Goal: Transaction & Acquisition: Purchase product/service

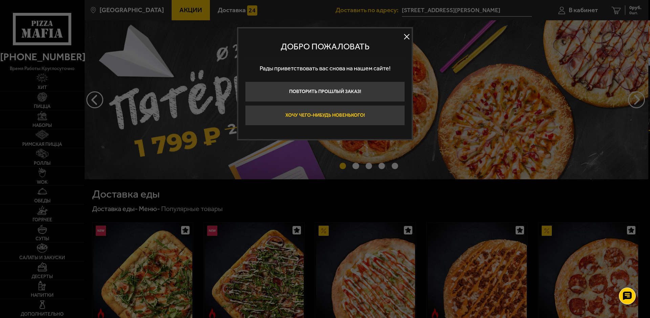
click at [315, 114] on button "Хочу чего-нибудь новенького!" at bounding box center [325, 115] width 160 height 20
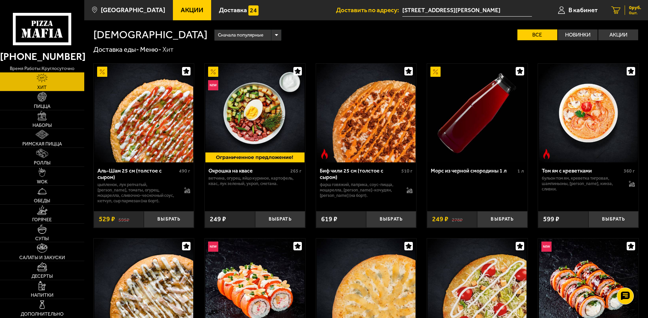
click at [631, 10] on span "0 руб." at bounding box center [635, 7] width 12 height 5
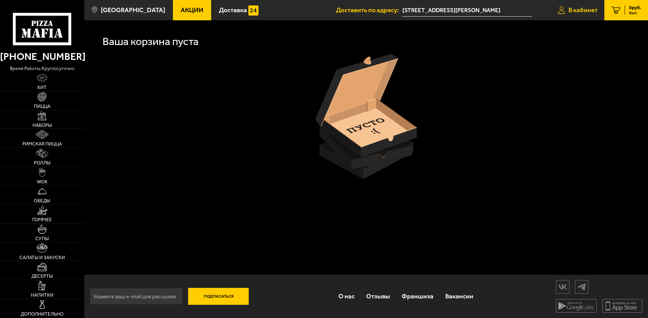
click at [580, 12] on span "В кабинет" at bounding box center [583, 10] width 29 height 6
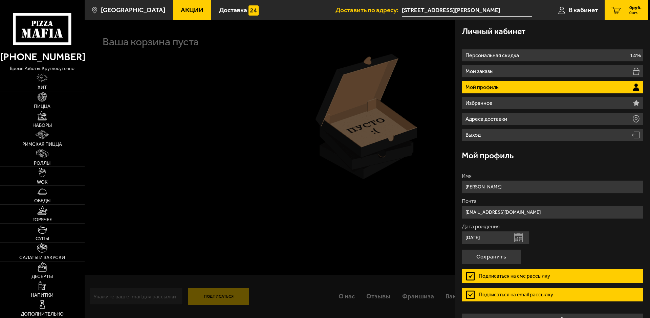
click at [44, 118] on img at bounding box center [42, 115] width 9 height 9
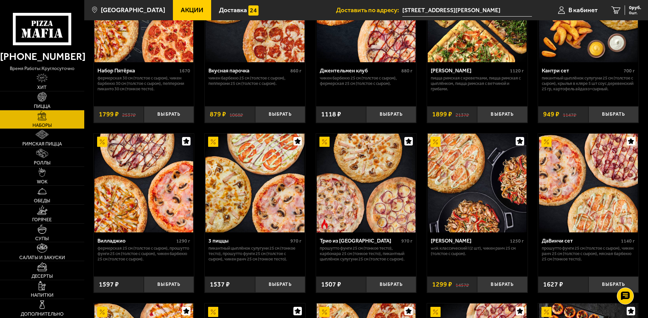
scroll to position [102, 0]
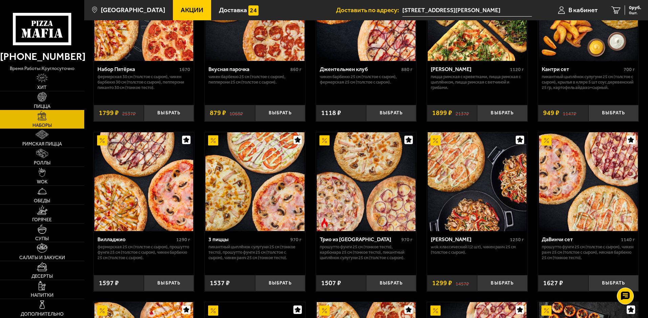
click at [45, 101] on img at bounding box center [42, 96] width 9 height 9
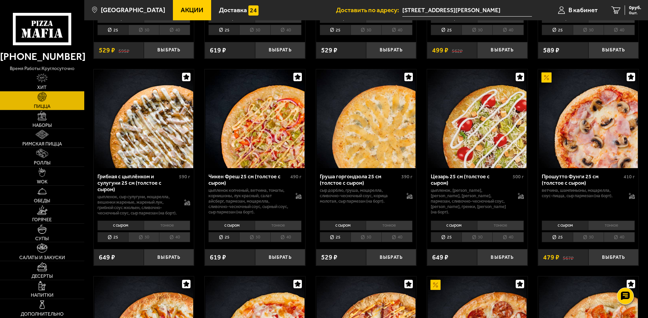
scroll to position [220, 0]
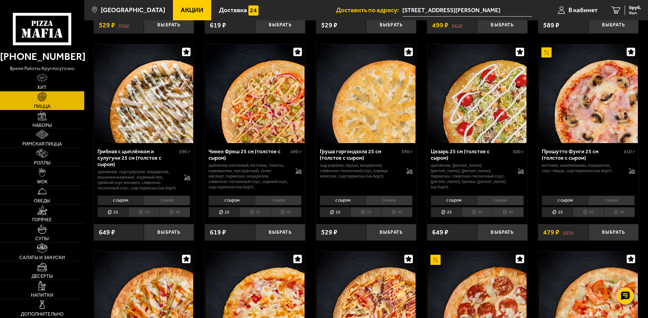
click at [604, 205] on li "тонкое" at bounding box center [611, 200] width 47 height 9
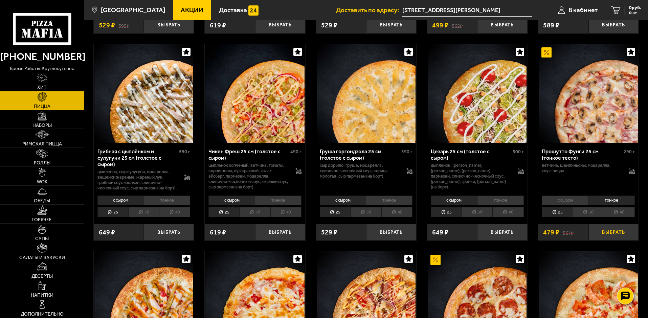
click at [610, 238] on button "Выбрать" at bounding box center [614, 232] width 50 height 17
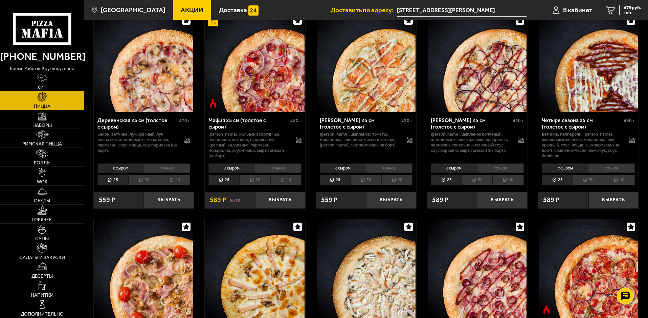
scroll to position [660, 0]
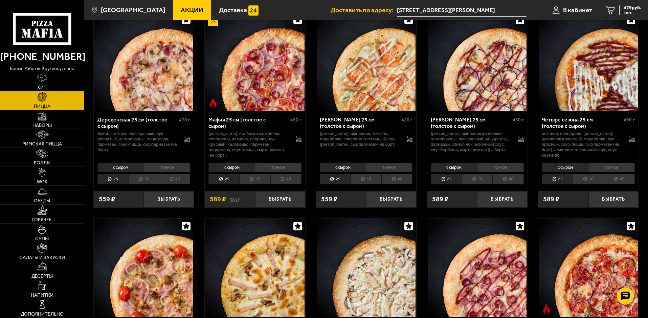
click at [169, 172] on li "тонкое" at bounding box center [167, 167] width 47 height 9
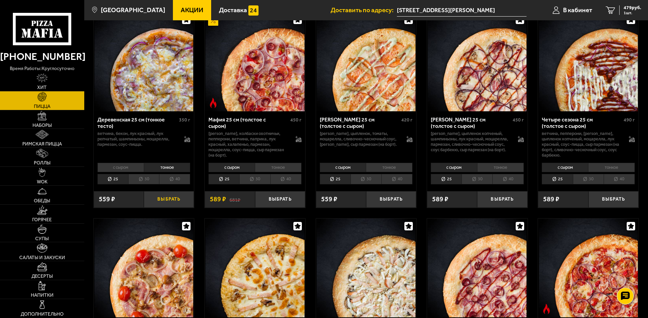
click at [168, 208] on button "Выбрать" at bounding box center [169, 199] width 50 height 17
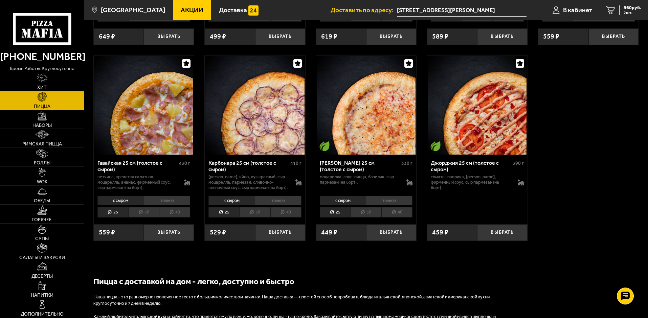
scroll to position [1067, 0]
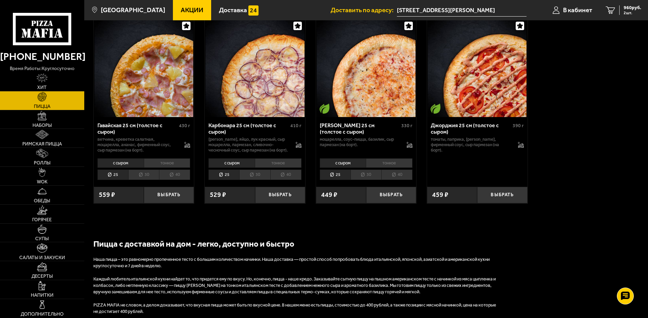
click at [392, 168] on li "тонкое" at bounding box center [389, 162] width 47 height 9
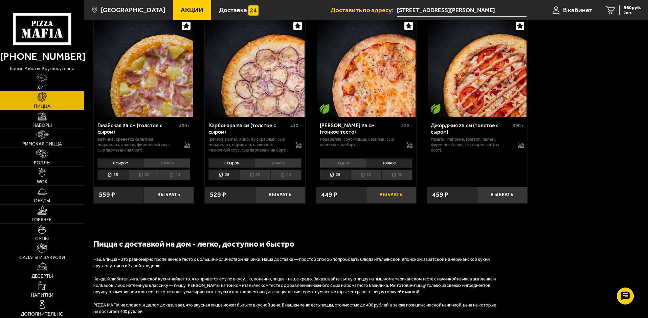
click at [393, 203] on button "Выбрать" at bounding box center [391, 195] width 50 height 17
click at [630, 7] on span "1335 руб." at bounding box center [631, 7] width 20 height 5
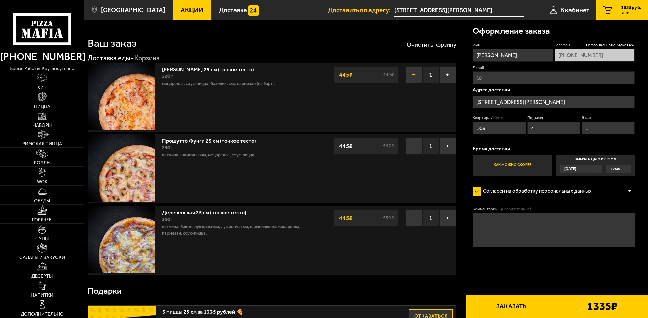
click at [411, 74] on button "−" at bounding box center [414, 74] width 17 height 17
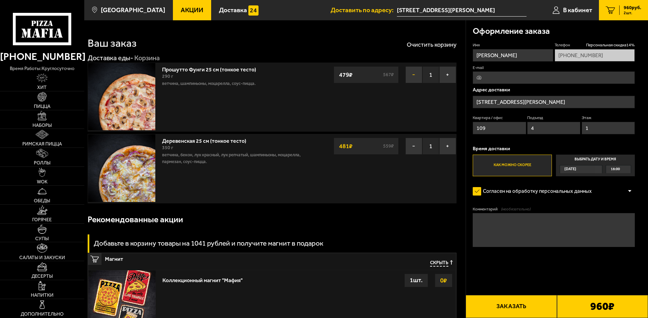
click at [412, 73] on button "−" at bounding box center [414, 74] width 17 height 17
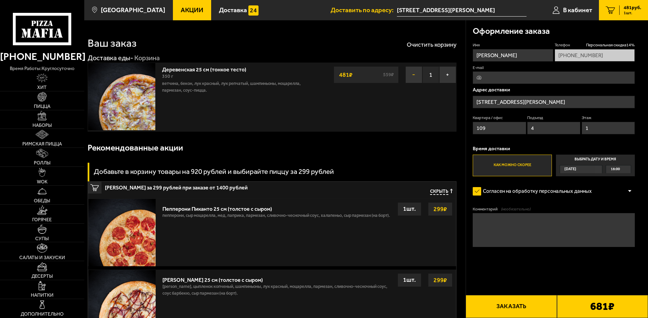
click at [413, 73] on button "−" at bounding box center [414, 74] width 17 height 17
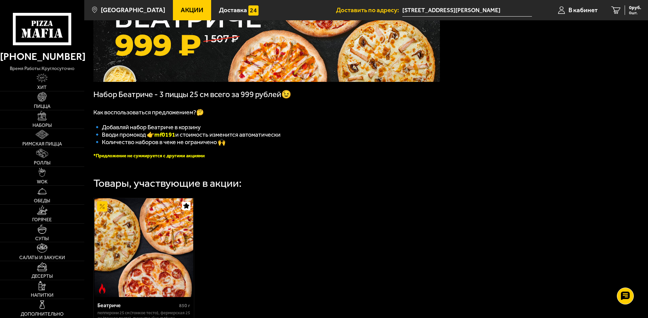
scroll to position [68, 0]
